Goal: Task Accomplishment & Management: Manage account settings

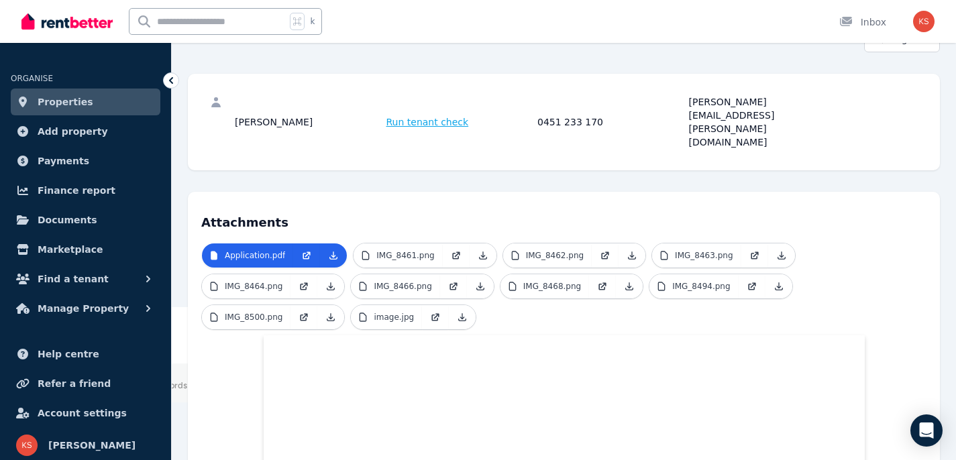
scroll to position [304, 0]
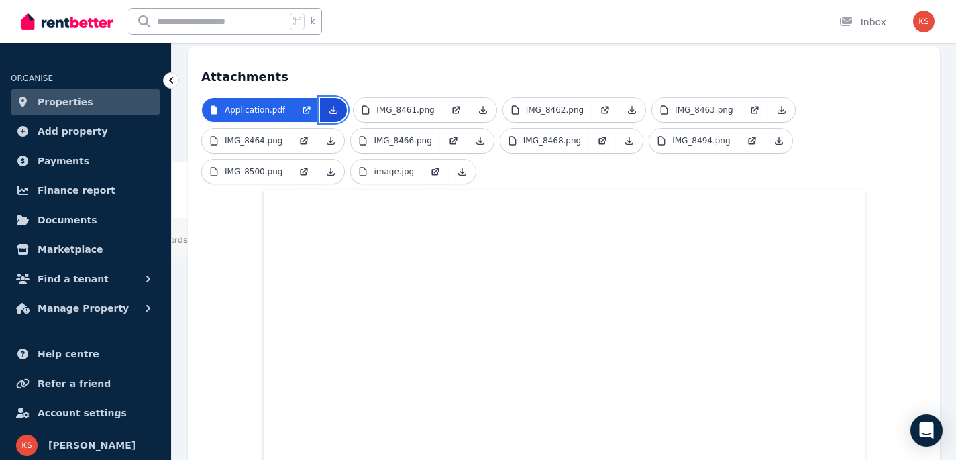
click at [333, 105] on icon at bounding box center [333, 110] width 11 height 11
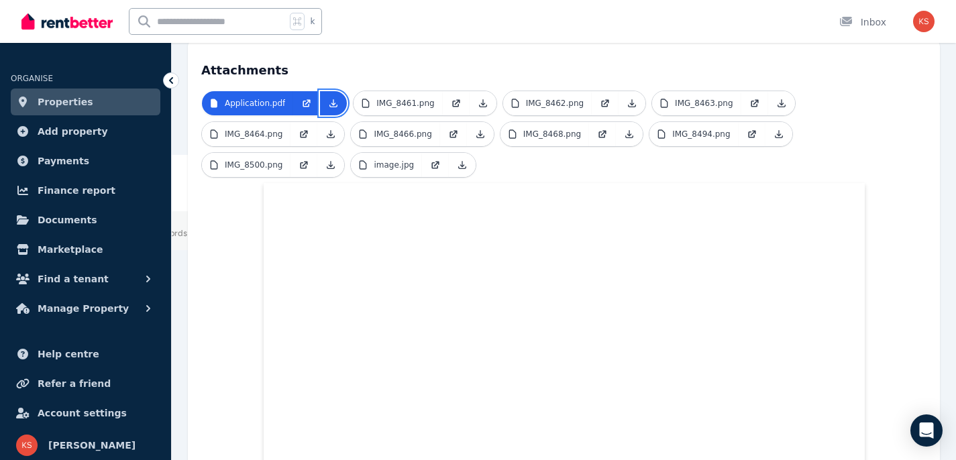
scroll to position [312, 0]
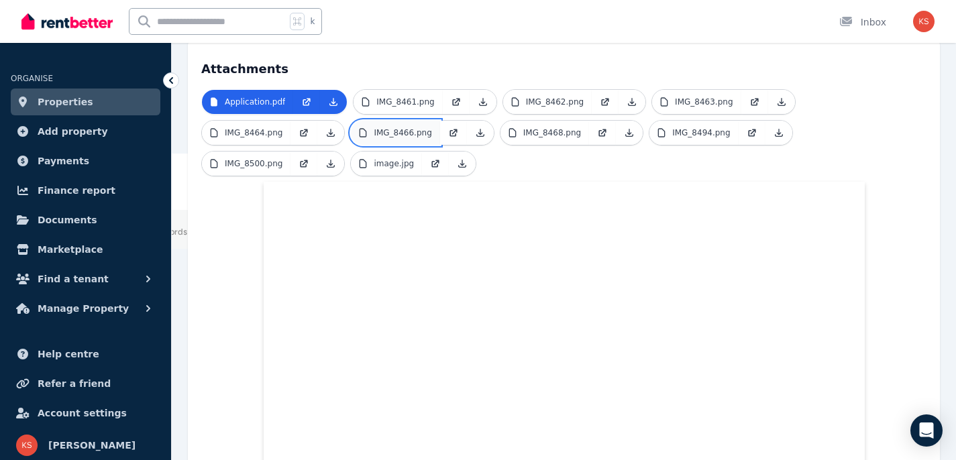
click at [410, 127] on p "IMG_8466.png" at bounding box center [403, 132] width 58 height 11
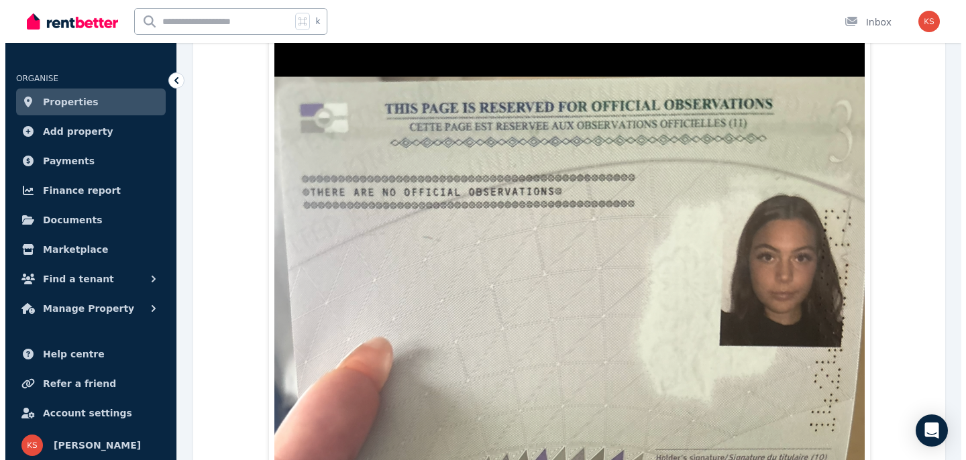
scroll to position [0, 0]
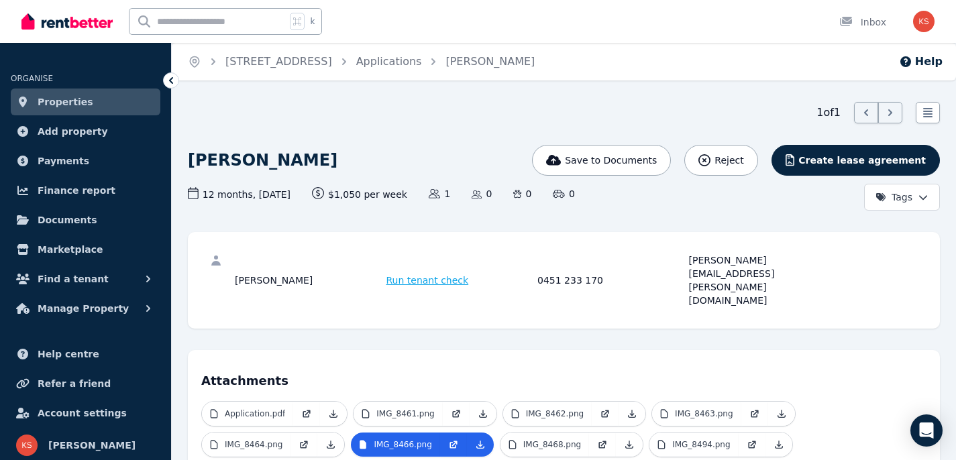
click at [425, 274] on span "Run tenant check" at bounding box center [427, 280] width 82 height 13
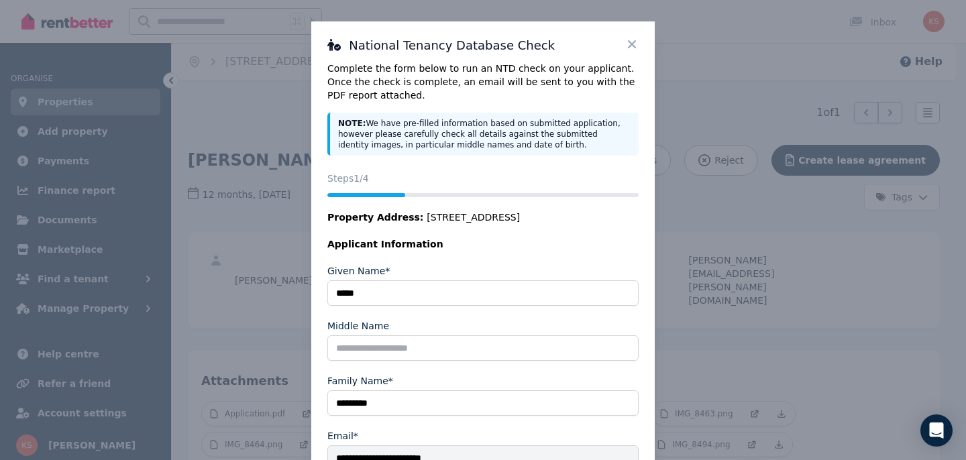
click at [625, 44] on icon at bounding box center [631, 44] width 13 height 13
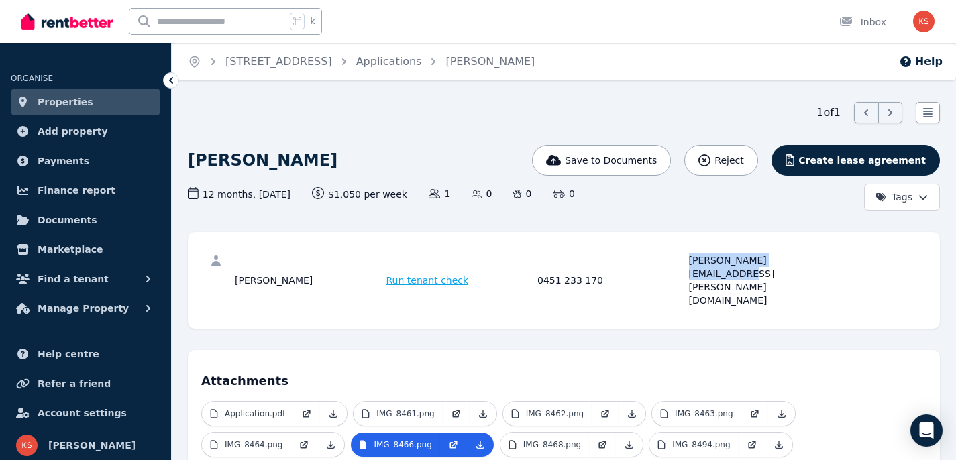
drag, startPoint x: 811, startPoint y: 260, endPoint x: 685, endPoint y: 257, distance: 125.5
click at [685, 257] on div "[PERSON_NAME] Run tenant check 0451 233 170 [PERSON_NAME][EMAIL_ADDRESS][PERSON…" at bounding box center [535, 281] width 601 height 54
copy div "[PERSON_NAME][EMAIL_ADDRESS][PERSON_NAME][DOMAIN_NAME]"
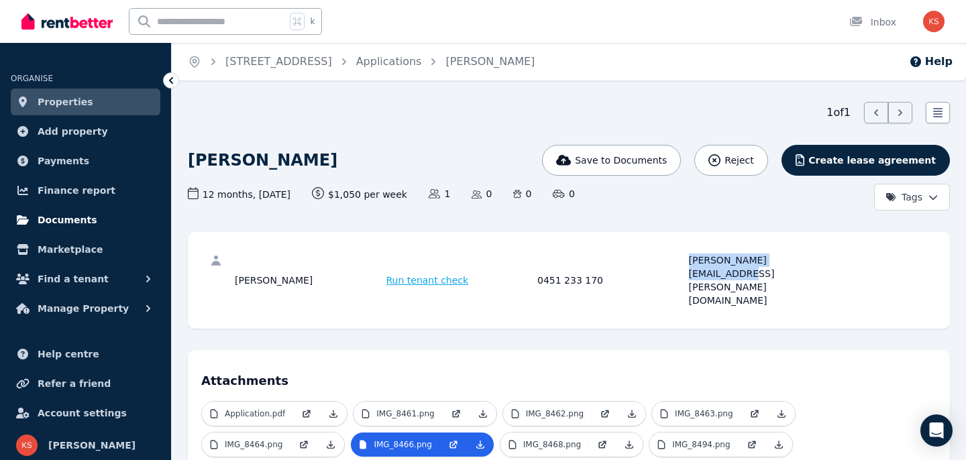
click at [78, 221] on span "Documents" at bounding box center [68, 220] width 60 height 16
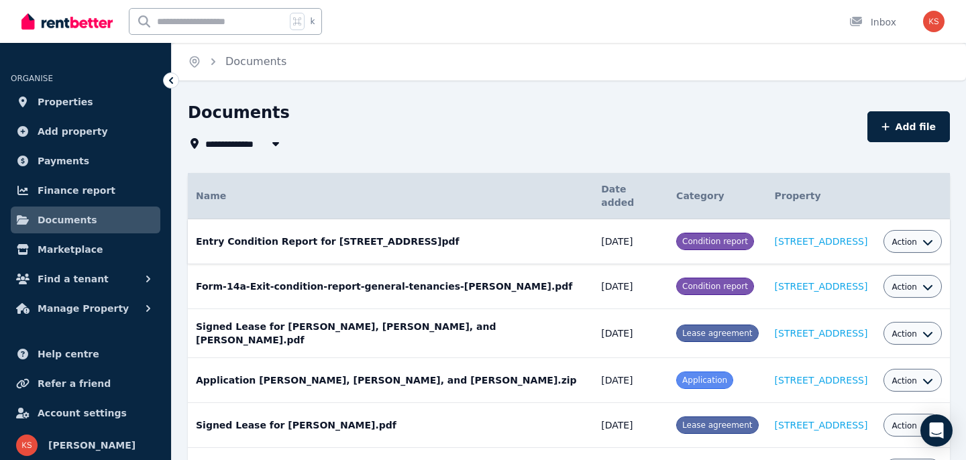
click at [891, 237] on span "Action" at bounding box center [903, 242] width 25 height 11
